Goal: Task Accomplishment & Management: Manage account settings

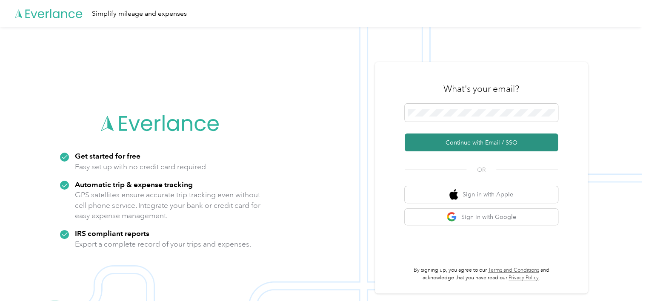
click at [465, 146] on button "Continue with Email / SSO" at bounding box center [481, 143] width 153 height 18
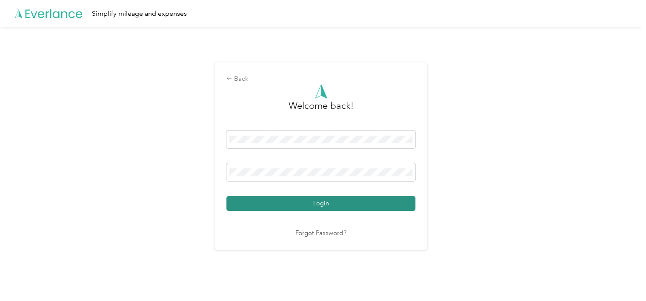
click at [326, 204] on button "Login" at bounding box center [320, 203] width 189 height 15
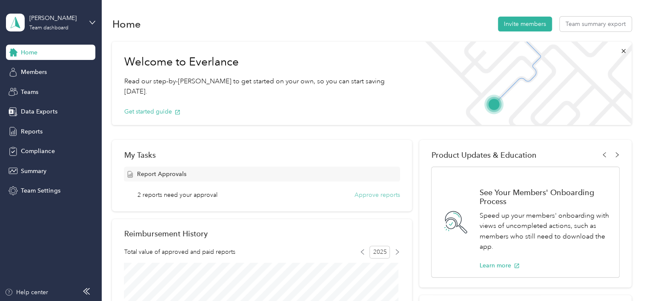
click at [367, 192] on button "Approve reports" at bounding box center [378, 195] width 46 height 9
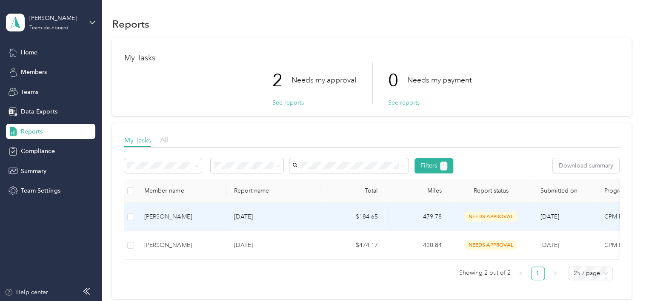
click at [324, 223] on td "$184.65" at bounding box center [353, 217] width 64 height 29
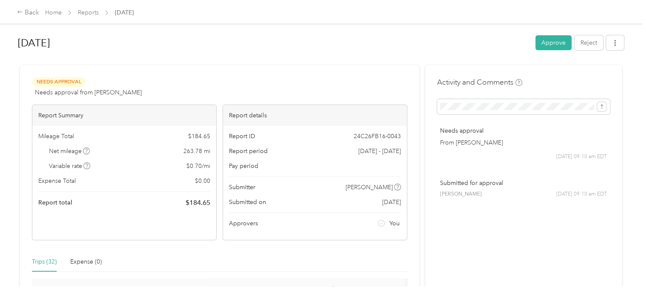
click at [86, 150] on icon at bounding box center [86, 151] width 4 height 4
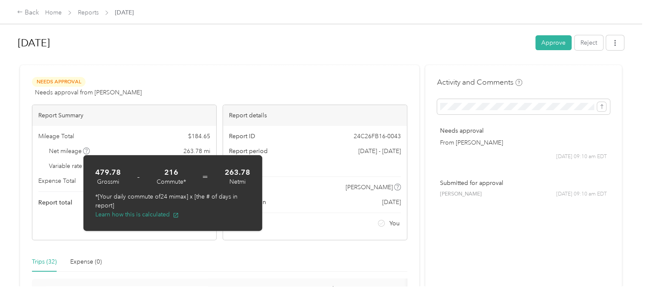
click at [117, 126] on div "Mileage Total $ 184.65 Net mileage 263.78 mi Variable rate $ 0.70 / mi Expense …" at bounding box center [124, 170] width 184 height 88
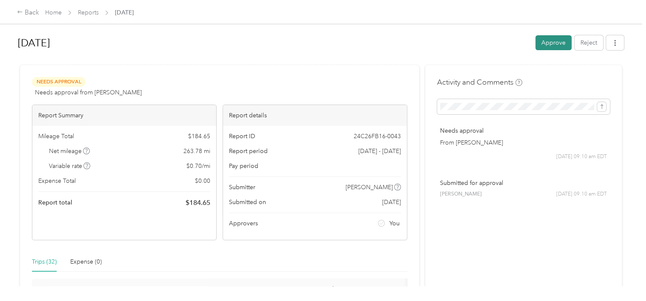
click at [547, 40] on button "Approve" at bounding box center [554, 42] width 36 height 15
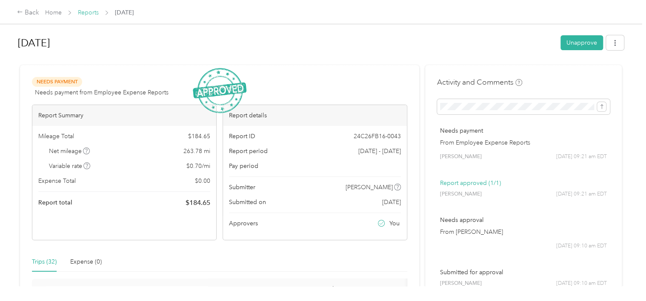
click at [86, 13] on link "Reports" at bounding box center [88, 12] width 21 height 7
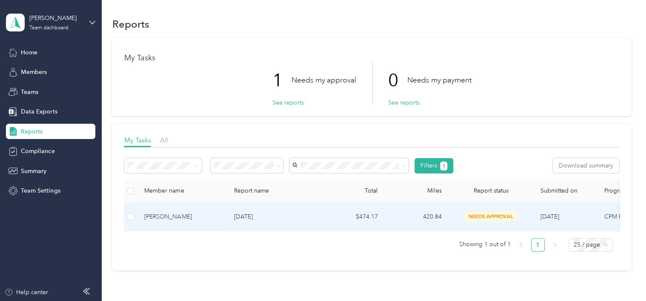
click at [293, 215] on p "[DATE]" at bounding box center [274, 216] width 80 height 9
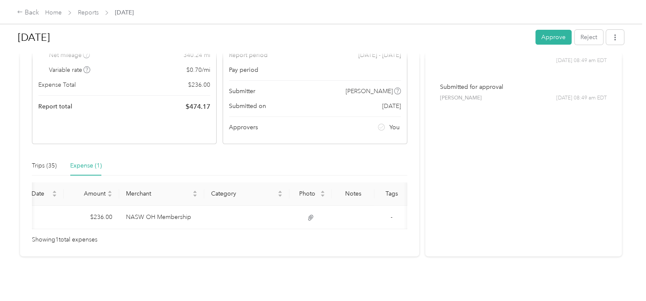
scroll to position [0, 48]
click at [216, 190] on span "Category" at bounding box center [242, 193] width 65 height 7
click at [228, 190] on span "Category" at bounding box center [242, 193] width 65 height 7
click at [546, 41] on button "Approve" at bounding box center [554, 37] width 36 height 15
